Goal: Information Seeking & Learning: Learn about a topic

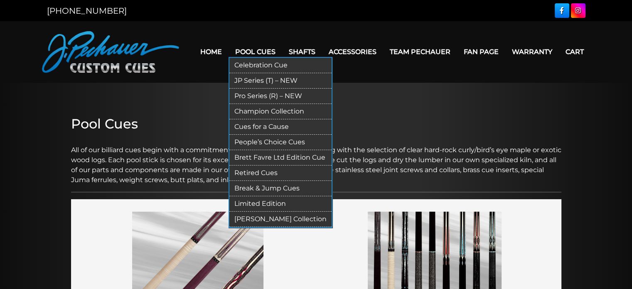
click at [244, 138] on link "People’s Choice Cues" at bounding box center [280, 142] width 102 height 15
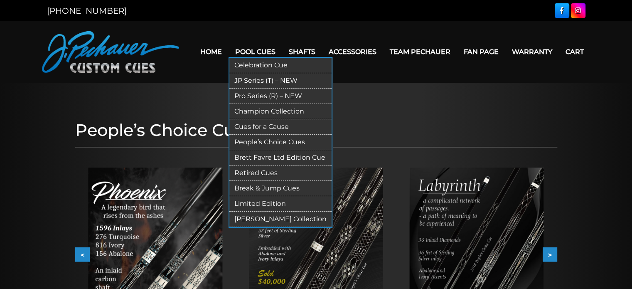
click at [251, 63] on link "Celebration Cue" at bounding box center [280, 65] width 102 height 15
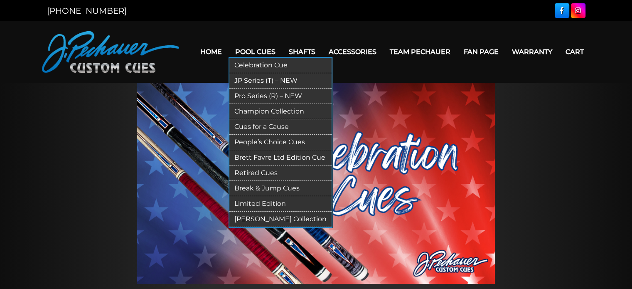
click at [257, 76] on link "JP Series (T) – NEW" at bounding box center [280, 80] width 102 height 15
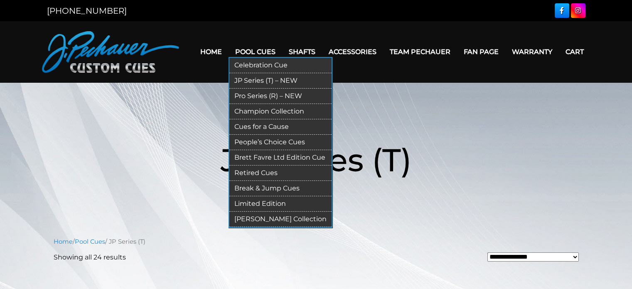
click at [268, 110] on link "Champion Collection" at bounding box center [280, 111] width 102 height 15
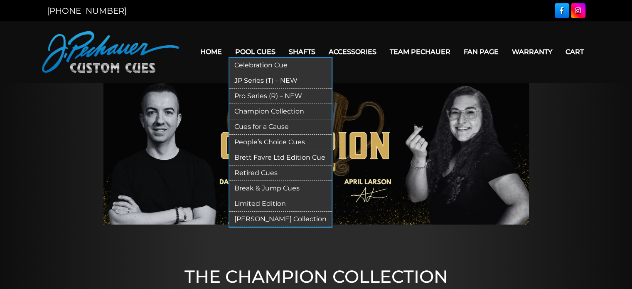
click at [261, 170] on link "Retired Cues" at bounding box center [280, 172] width 102 height 15
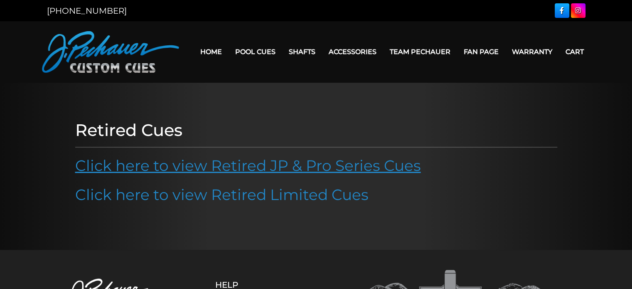
click at [193, 163] on link "Click here to view Retired JP & Pro Series Cues" at bounding box center [248, 165] width 346 height 18
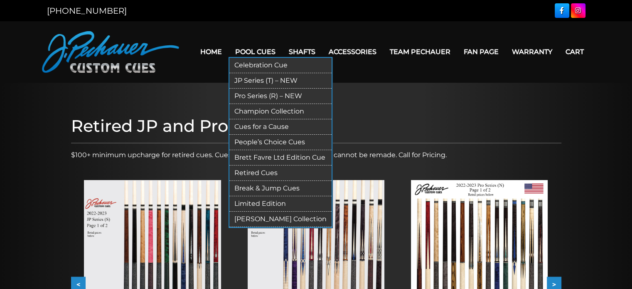
click at [254, 170] on link "Retired Cues" at bounding box center [280, 172] width 102 height 15
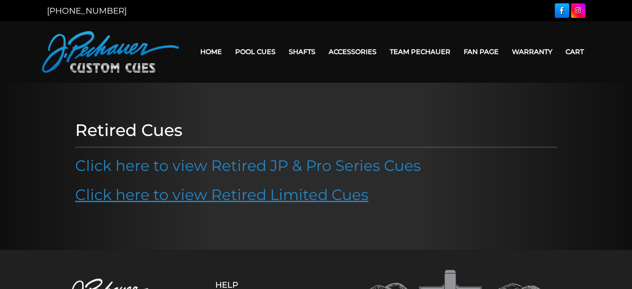
click at [266, 192] on link "Click here to view Retired Limited Cues" at bounding box center [221, 194] width 293 height 18
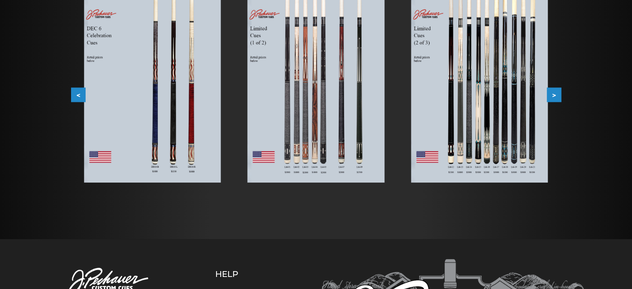
scroll to position [167, 0]
